Goal: Transaction & Acquisition: Book appointment/travel/reservation

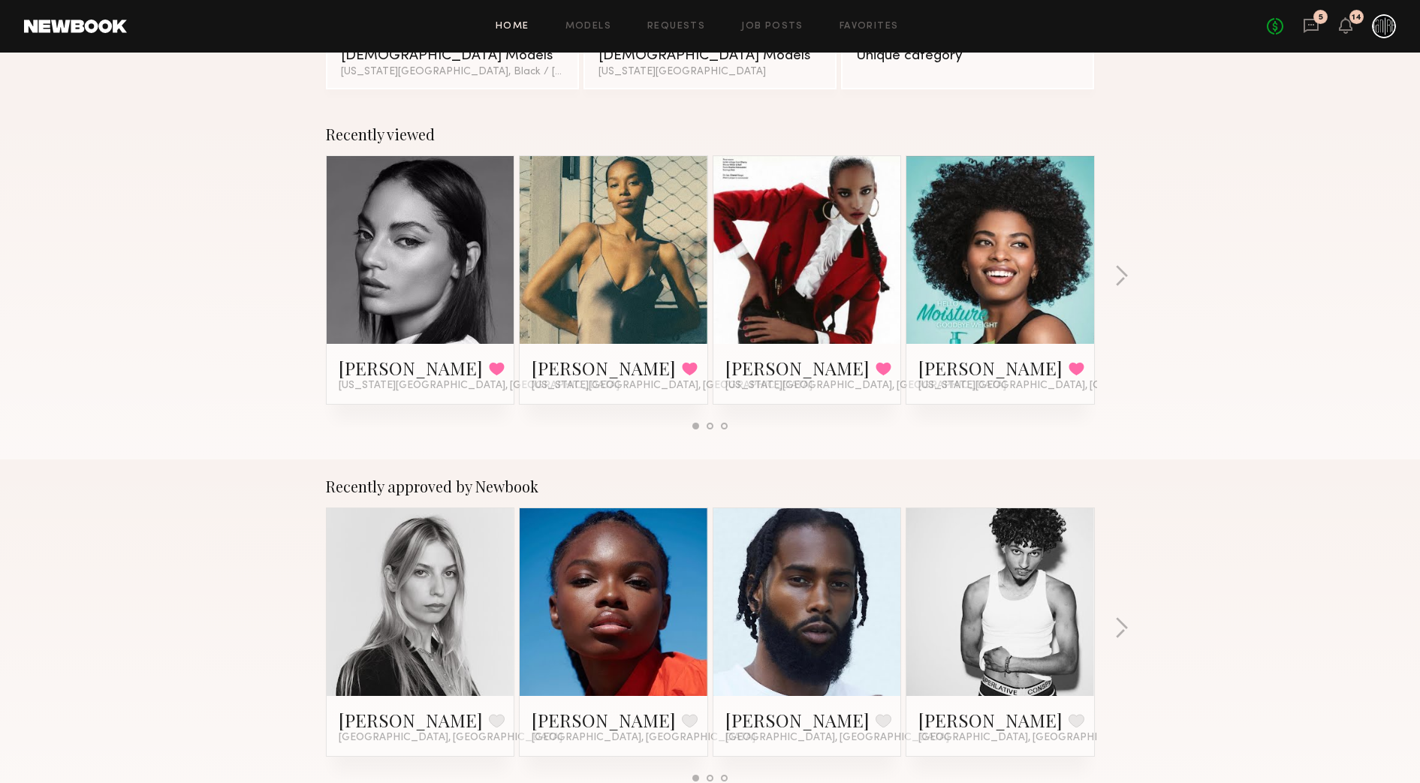
scroll to position [188, 0]
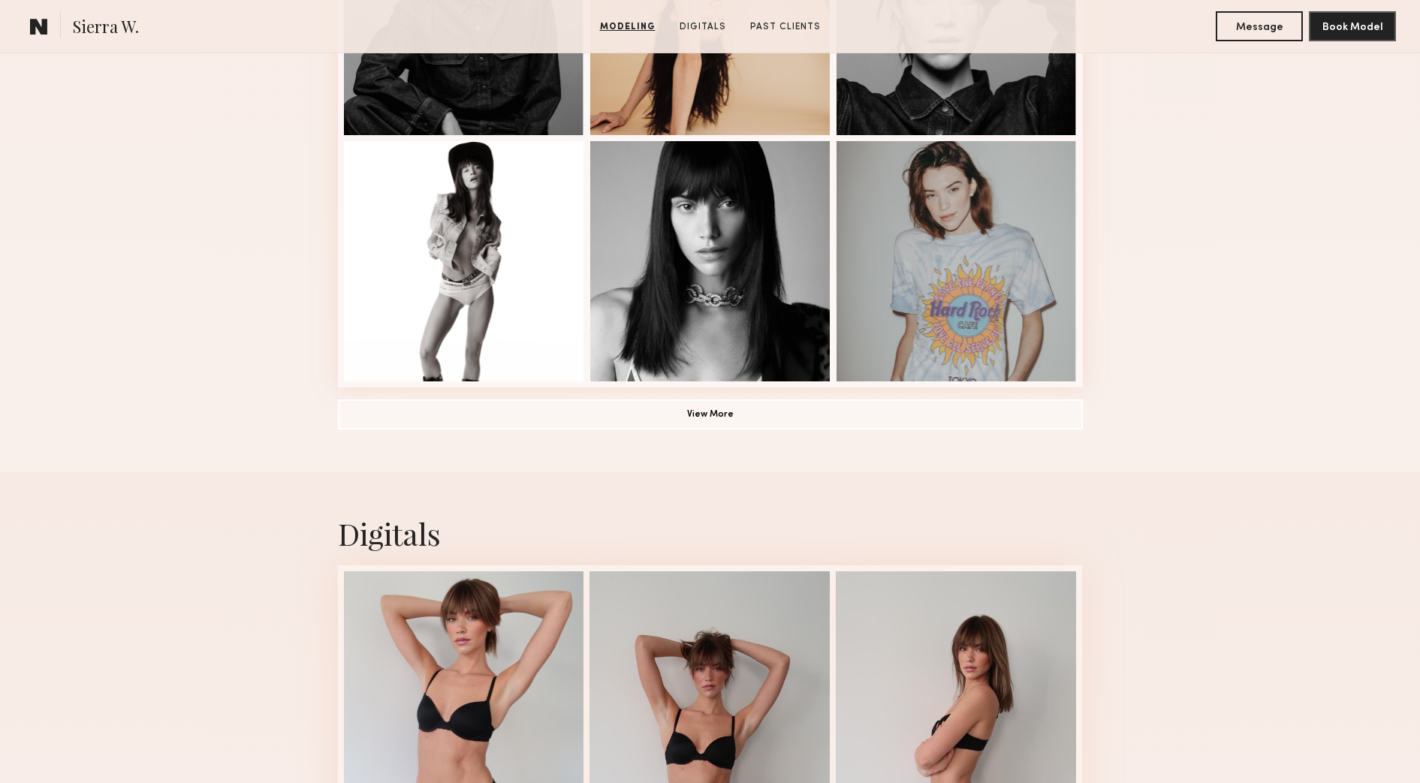
scroll to position [1033, 0]
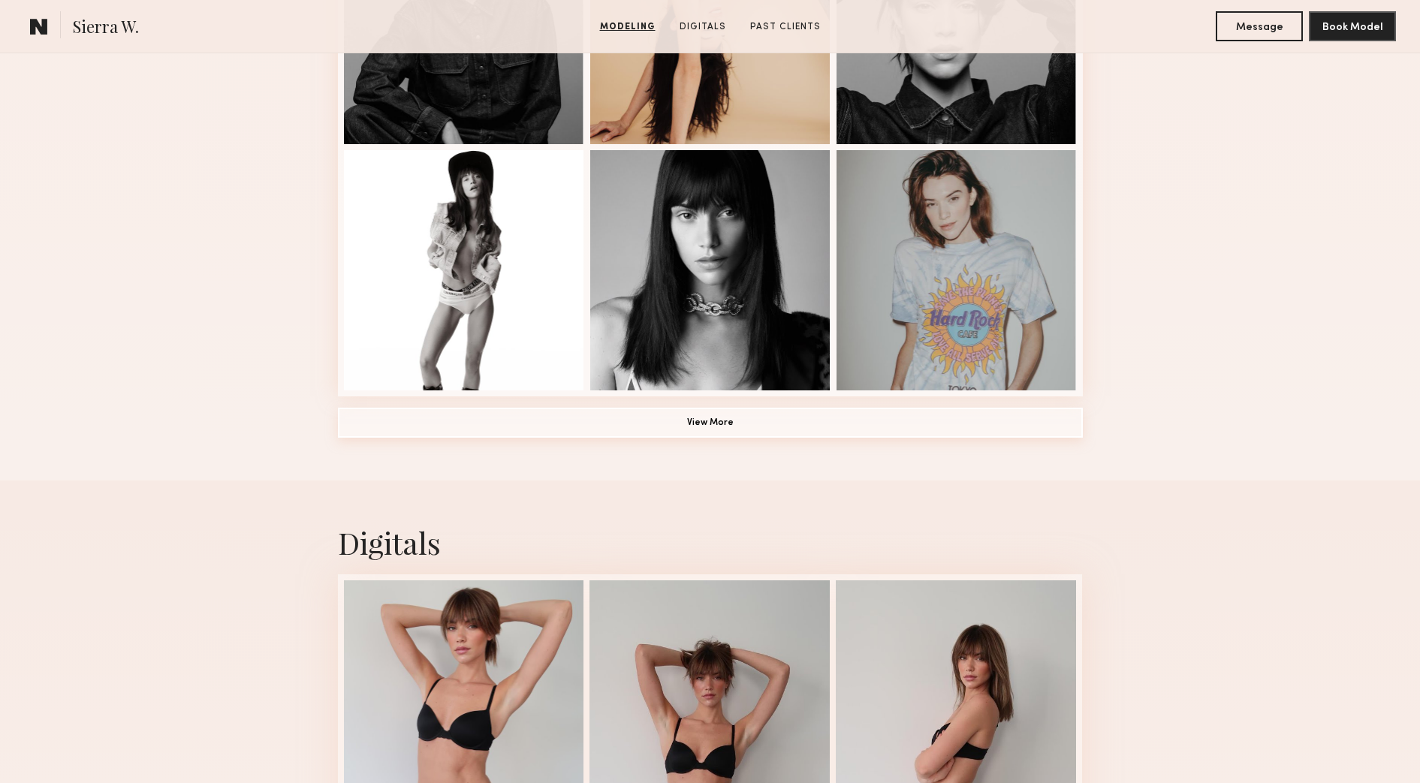
click at [798, 438] on button "View More" at bounding box center [710, 423] width 745 height 30
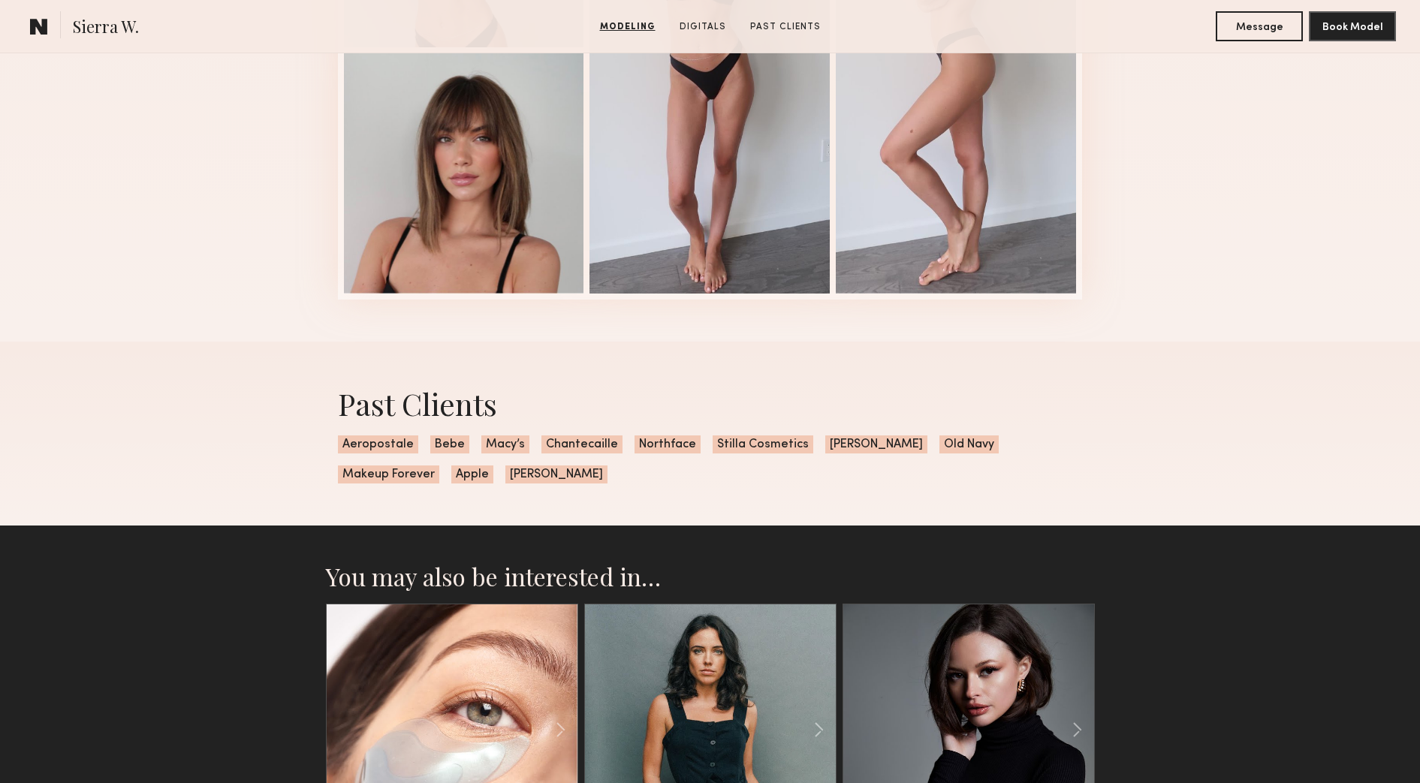
scroll to position [2535, 0]
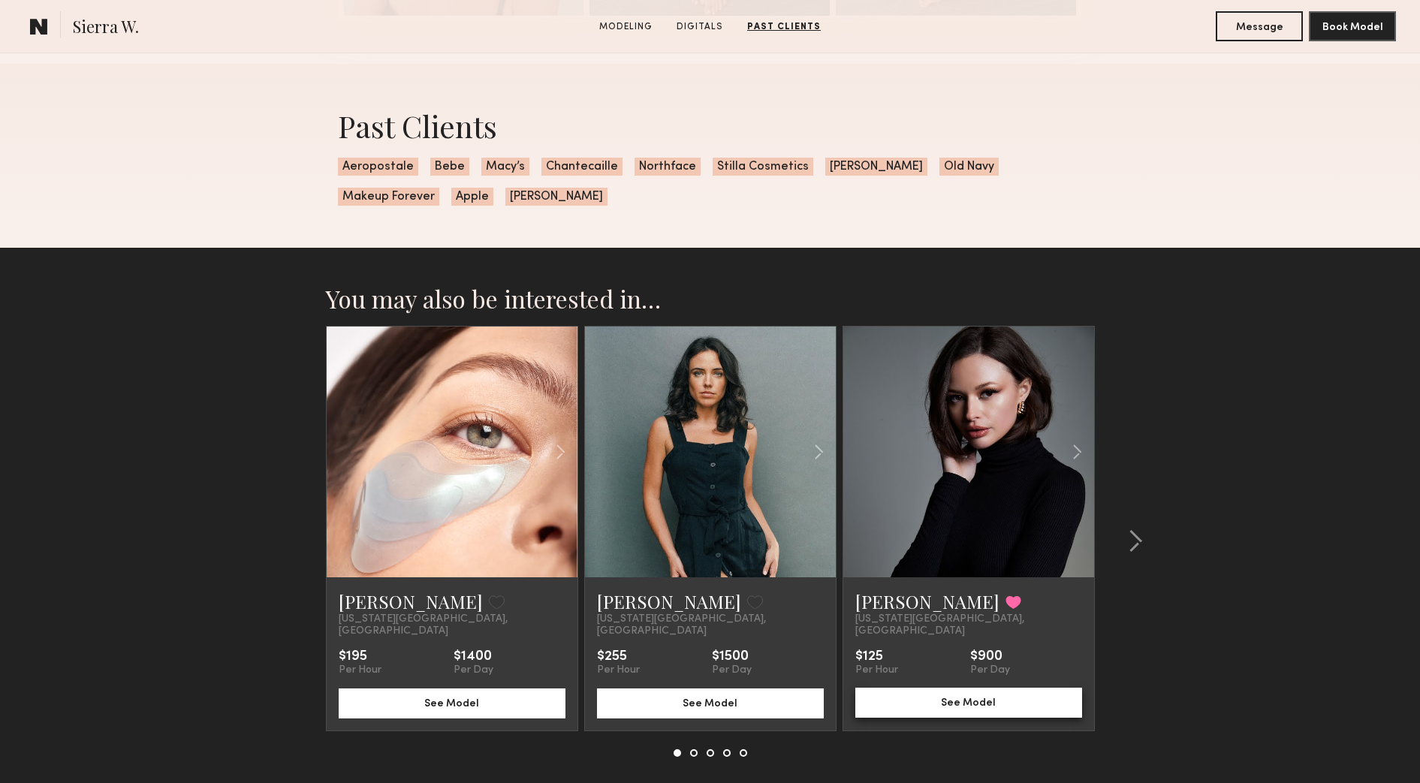
click at [979, 695] on button "See Model" at bounding box center [968, 703] width 227 height 30
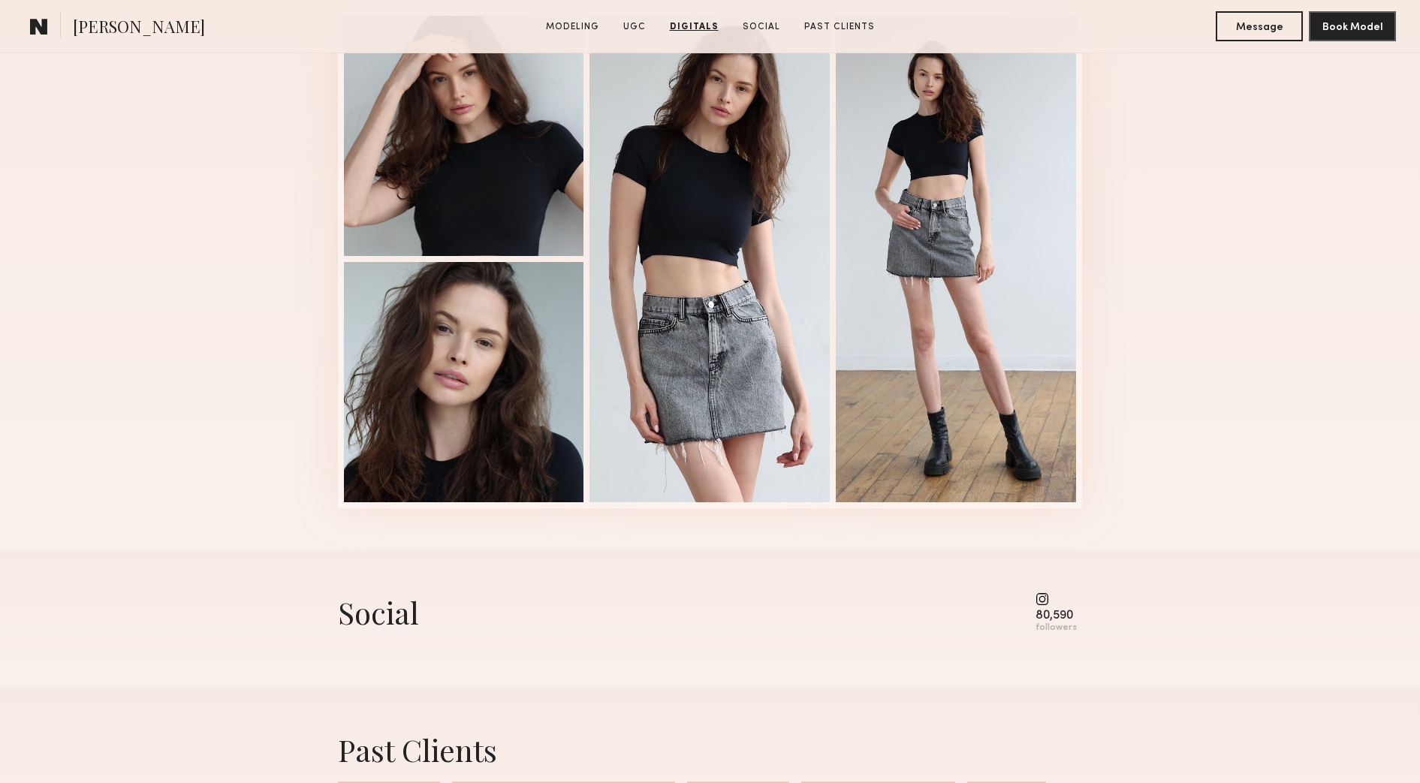
scroll to position [3567, 0]
